Goal: Transaction & Acquisition: Purchase product/service

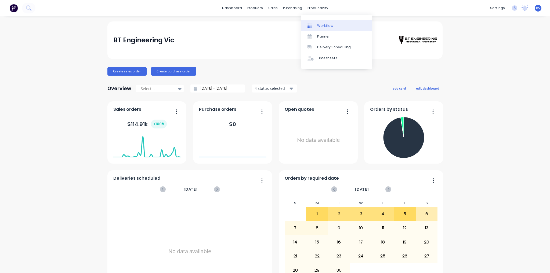
click at [333, 25] on link "Workflow" at bounding box center [336, 25] width 71 height 11
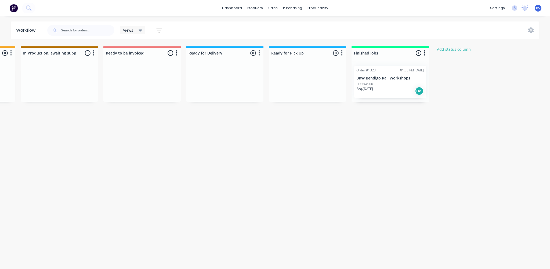
scroll to position [0, 345]
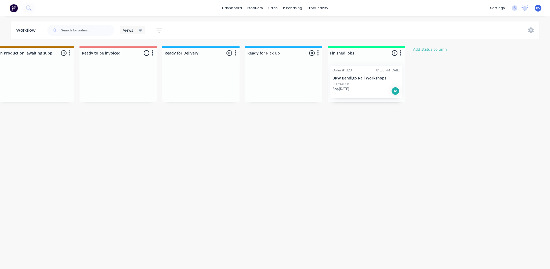
click at [358, 174] on div "Submitted 61 Status colour #273444 hex #273444 Save Cancel Summaries Total orde…" at bounding box center [98, 155] width 895 height 218
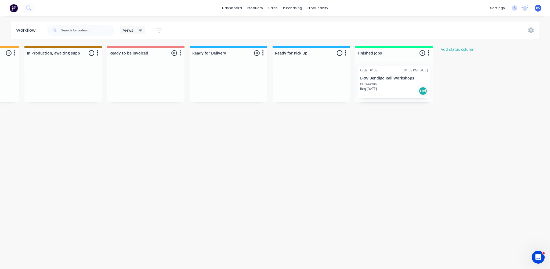
scroll to position [0, 345]
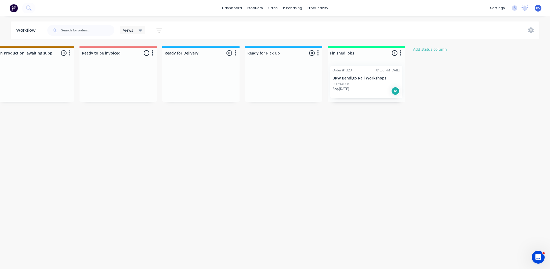
click at [402, 231] on div "Submitted 61 Status colour #273444 hex #273444 Save Cancel Summaries Total orde…" at bounding box center [98, 155] width 895 height 218
click at [337, 59] on link "Timesheets" at bounding box center [338, 58] width 71 height 11
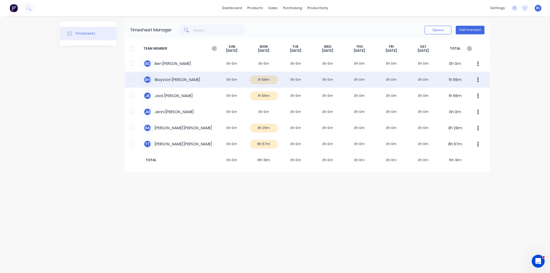
click at [267, 82] on div "B H Blayston [PERSON_NAME] 0h 0m 1h 56m 0h 0m 0h 0m 0h 0m 0h 0m 0h 0m 1h 56m" at bounding box center [307, 80] width 365 height 16
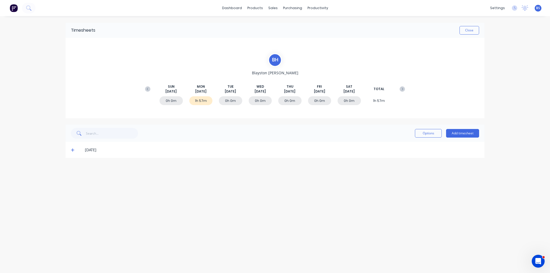
click at [72, 149] on icon at bounding box center [72, 150] width 3 height 3
click at [287, 29] on link "Sales Orders" at bounding box center [300, 25] width 71 height 11
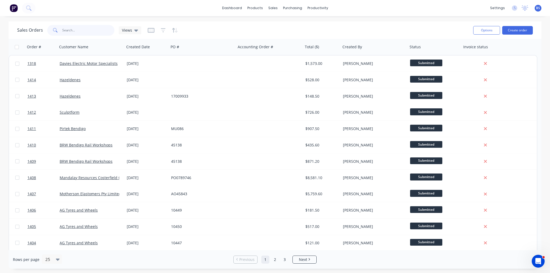
click at [87, 33] on input "text" at bounding box center [88, 30] width 52 height 11
type input "1377"
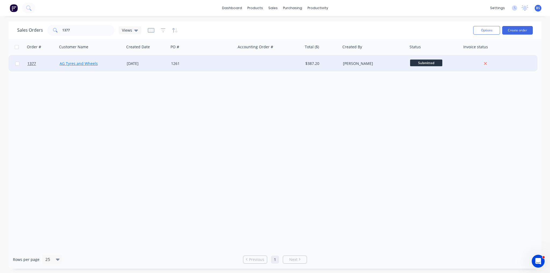
click at [78, 63] on link "AG Tyres and Wheels" at bounding box center [79, 63] width 38 height 5
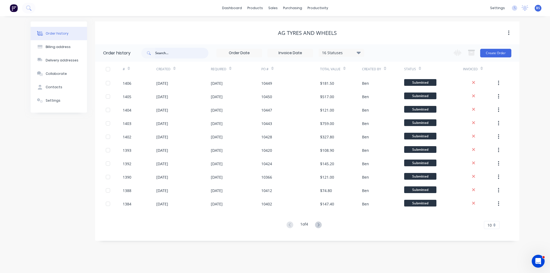
click at [165, 55] on input "text" at bounding box center [181, 53] width 53 height 11
type input "1377"
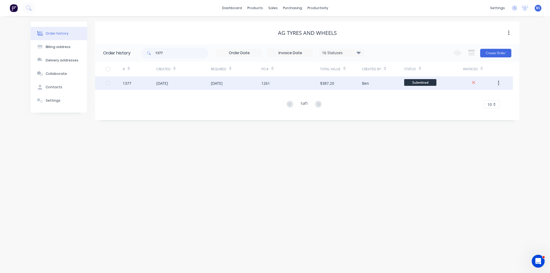
click at [250, 80] on div "[DATE]" at bounding box center [236, 83] width 50 height 13
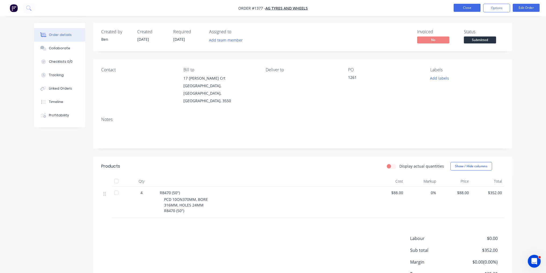
click at [462, 10] on button "Close" at bounding box center [466, 8] width 27 height 8
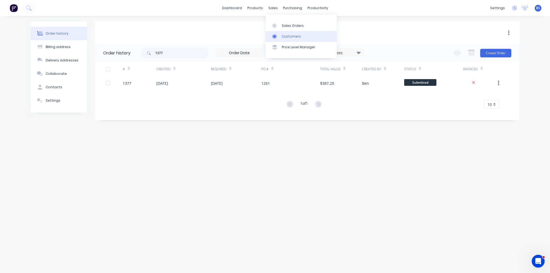
click at [283, 40] on link "Customers" at bounding box center [300, 36] width 71 height 11
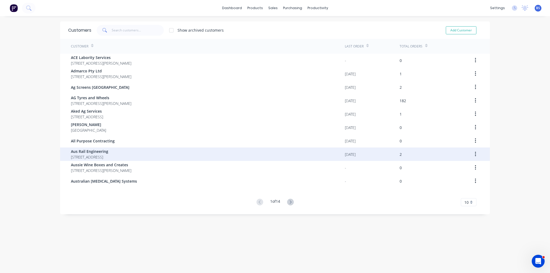
click at [100, 154] on span "Aus Rail Engineering" at bounding box center [89, 152] width 37 height 6
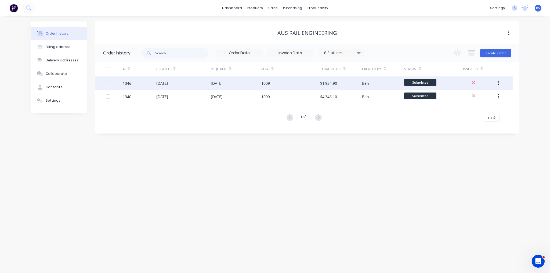
click at [198, 85] on div "[DATE]" at bounding box center [183, 83] width 54 height 13
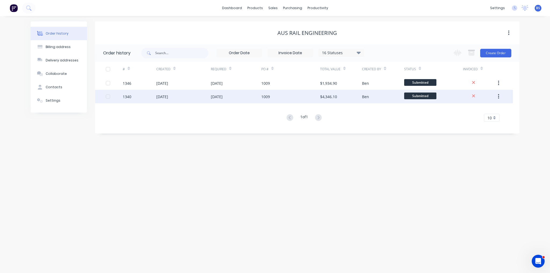
click at [180, 99] on div "[DATE]" at bounding box center [183, 96] width 54 height 13
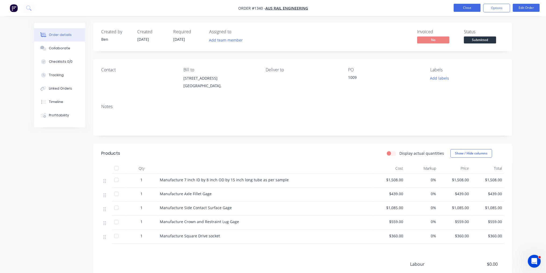
click at [471, 8] on button "Close" at bounding box center [466, 8] width 27 height 8
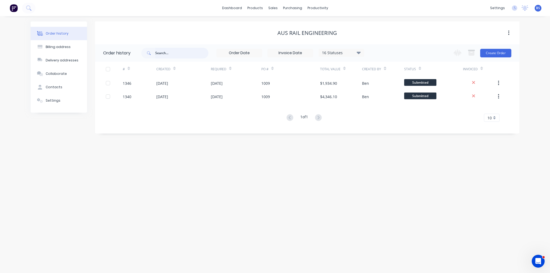
click at [168, 54] on input "text" at bounding box center [181, 53] width 53 height 11
type input "manda"
click at [175, 53] on input "manda" at bounding box center [181, 53] width 53 height 11
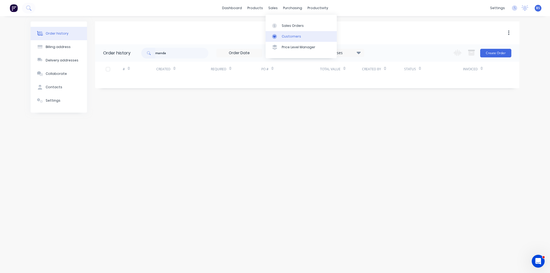
click at [286, 34] on div "Customers" at bounding box center [291, 36] width 19 height 5
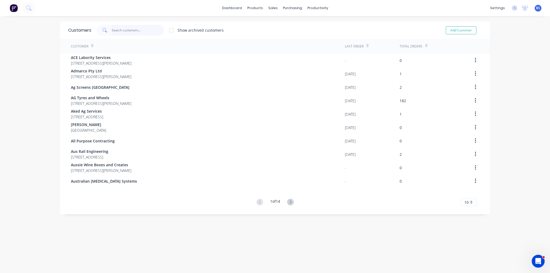
click at [116, 34] on input "text" at bounding box center [138, 30] width 52 height 11
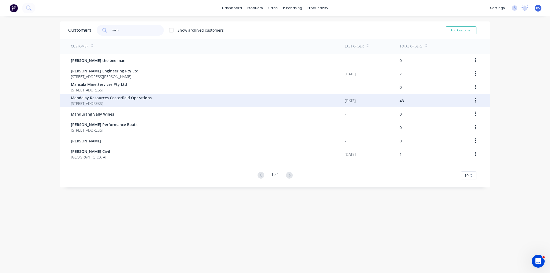
type input "man"
click at [143, 99] on span "Mandalay Resources Costerfield Operations" at bounding box center [111, 98] width 81 height 6
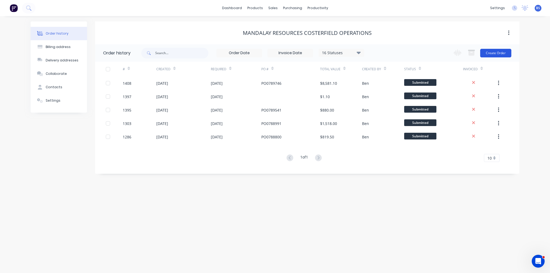
click at [502, 55] on button "Create Order" at bounding box center [495, 53] width 31 height 9
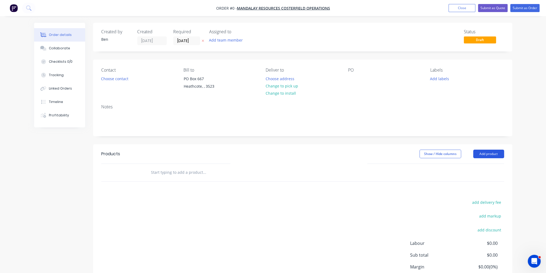
click at [481, 155] on button "Add product" at bounding box center [488, 154] width 31 height 9
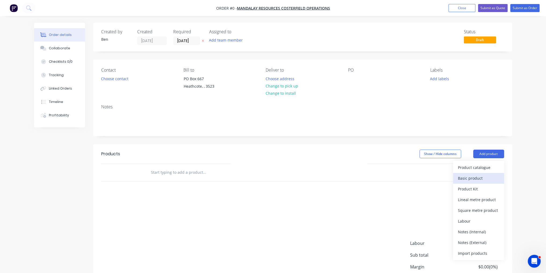
click at [475, 179] on div "Basic product" at bounding box center [478, 178] width 41 height 8
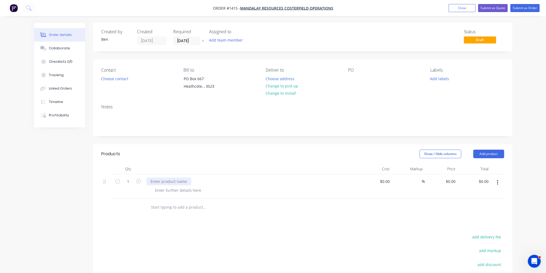
click at [178, 183] on div at bounding box center [168, 182] width 45 height 8
click at [139, 184] on form "1" at bounding box center [128, 181] width 28 height 8
click at [139, 180] on icon "button" at bounding box center [138, 181] width 5 height 5
click at [138, 180] on icon "button" at bounding box center [138, 181] width 5 height 5
type input "3"
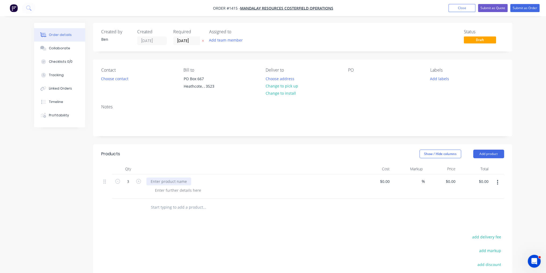
click at [168, 183] on div at bounding box center [168, 182] width 45 height 8
click at [275, 222] on div "Products Show / Hide columns Add product Qty Cost Markup Price Total 3 rebuild …" at bounding box center [302, 244] width 419 height 201
click at [387, 181] on input at bounding box center [385, 182] width 12 height 8
type input "$1.00"
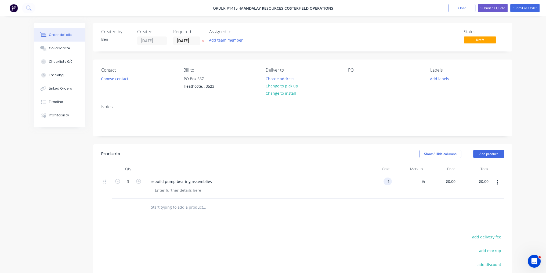
type input "$3.00"
click at [329, 223] on div "Products Show / Hide columns Add product Qty Cost Markup Price Total 3 rebuild …" at bounding box center [302, 244] width 419 height 201
click at [486, 155] on button "Add product" at bounding box center [488, 154] width 31 height 9
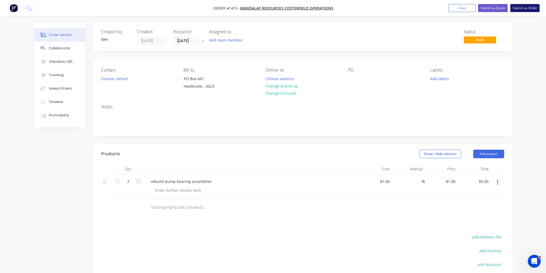
click at [531, 12] on button "Submit as Order" at bounding box center [524, 8] width 29 height 8
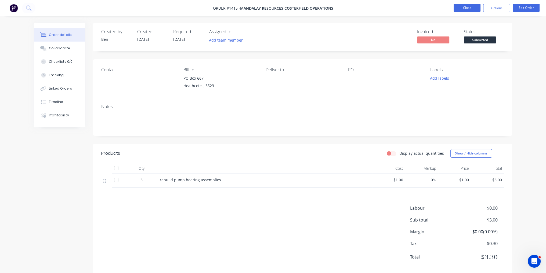
click at [473, 10] on button "Close" at bounding box center [466, 8] width 27 height 8
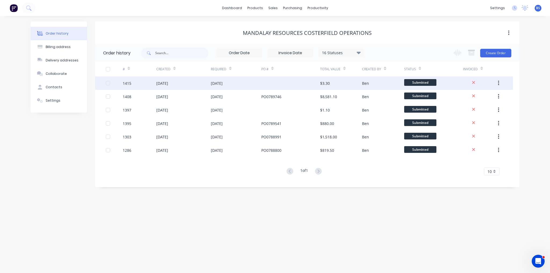
click at [223, 82] on div "[DATE]" at bounding box center [217, 84] width 12 height 6
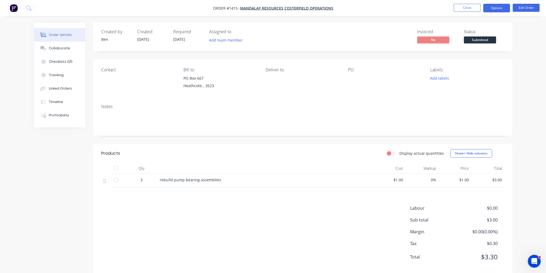
click at [499, 9] on button "Options" at bounding box center [496, 8] width 27 height 9
click at [511, 26] on div "Created by [PERSON_NAME] Created [DATE] Required [DATE] Assigned to Add team me…" at bounding box center [302, 37] width 419 height 28
click at [521, 8] on button "Edit Order" at bounding box center [525, 8] width 27 height 8
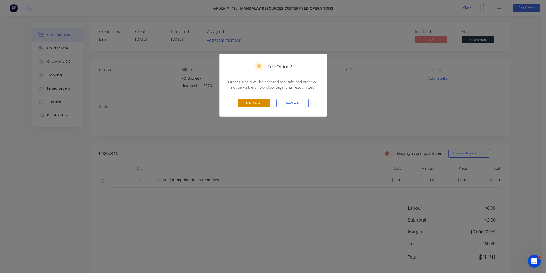
click at [259, 104] on button "Edit Order" at bounding box center [254, 103] width 32 height 8
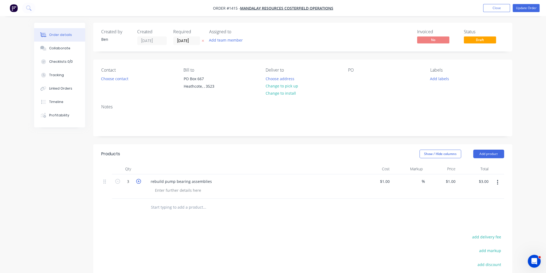
click at [139, 181] on icon "button" at bounding box center [138, 181] width 5 height 5
type input "4"
type input "$4.00"
click at [529, 9] on button "Update Order" at bounding box center [525, 8] width 27 height 8
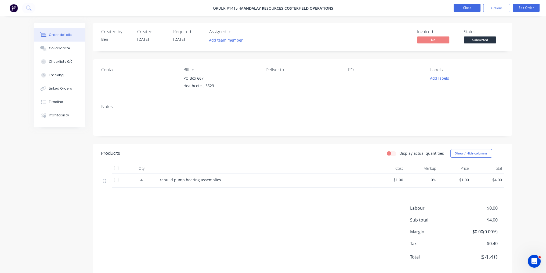
click at [464, 9] on button "Close" at bounding box center [466, 8] width 27 height 8
